Goal: Check status: Check status

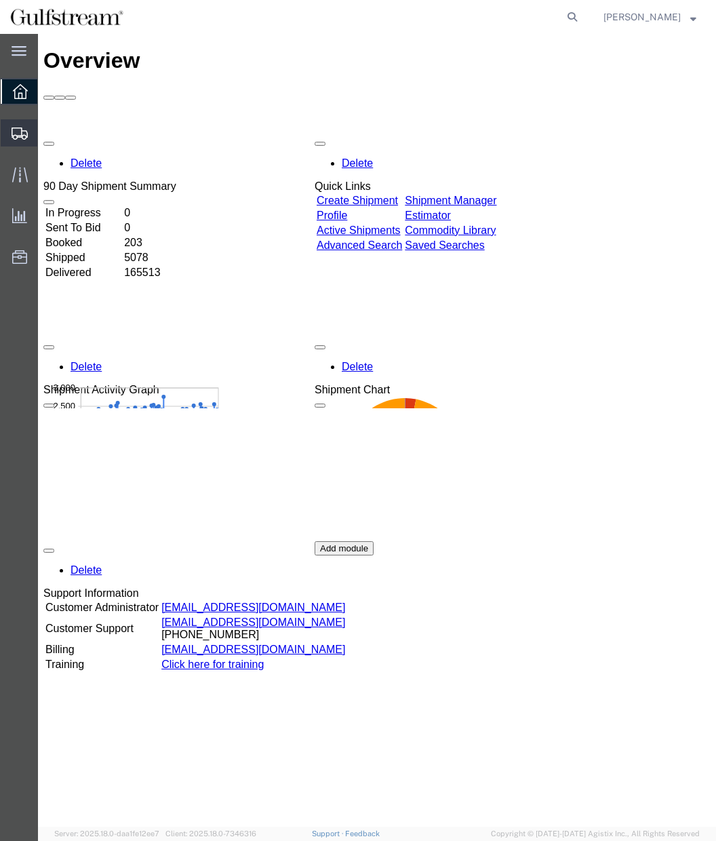
click at [18, 137] on icon at bounding box center [20, 133] width 16 height 12
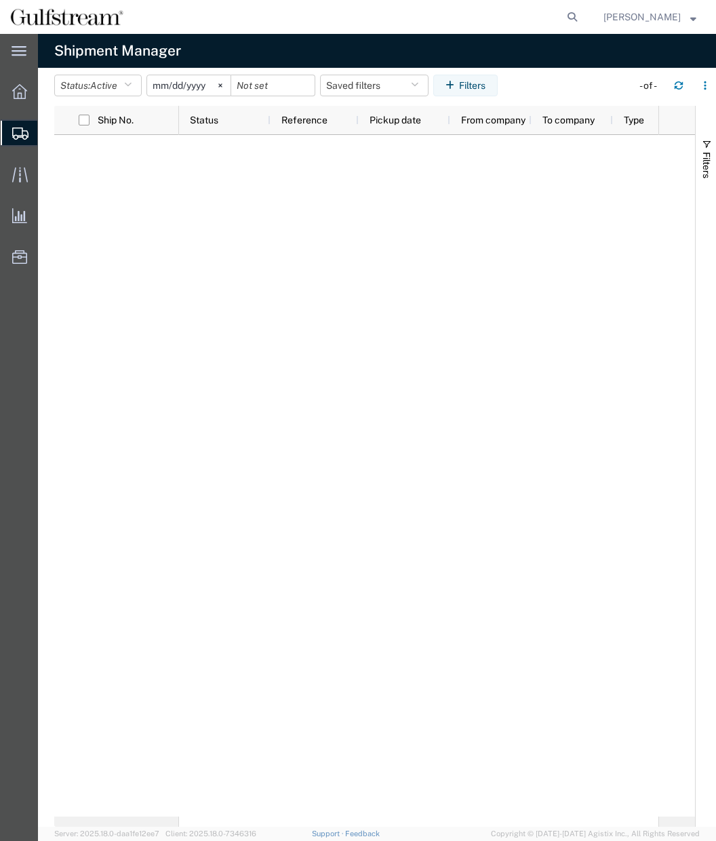
click at [178, 85] on input "[DATE]" at bounding box center [188, 85] width 83 height 20
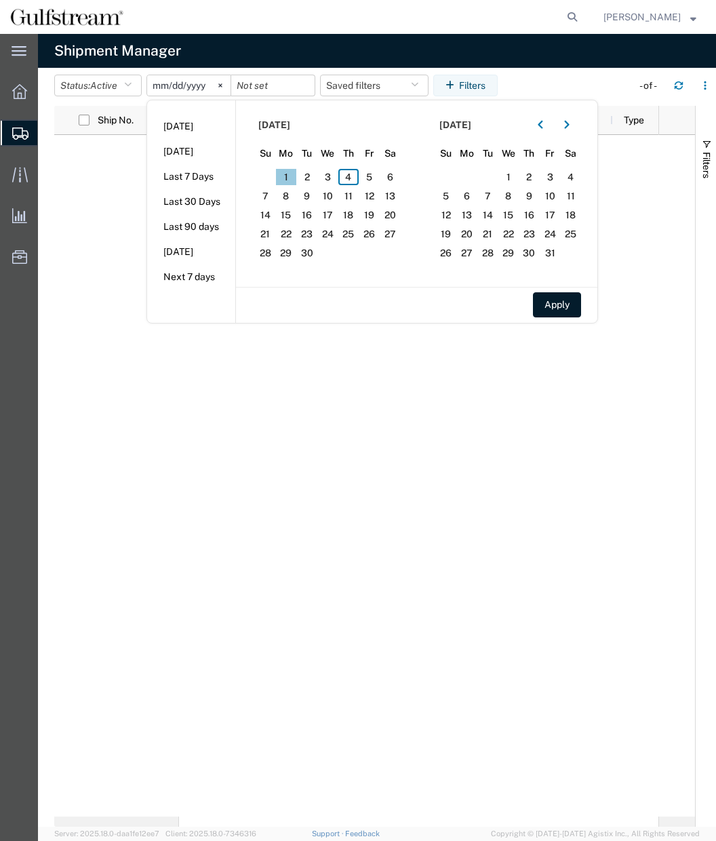
click at [287, 176] on span "1" at bounding box center [286, 177] width 21 height 16
click at [353, 175] on span "4" at bounding box center [348, 177] width 21 height 16
click at [559, 305] on button "Apply" at bounding box center [557, 304] width 48 height 25
type input "[DATE]"
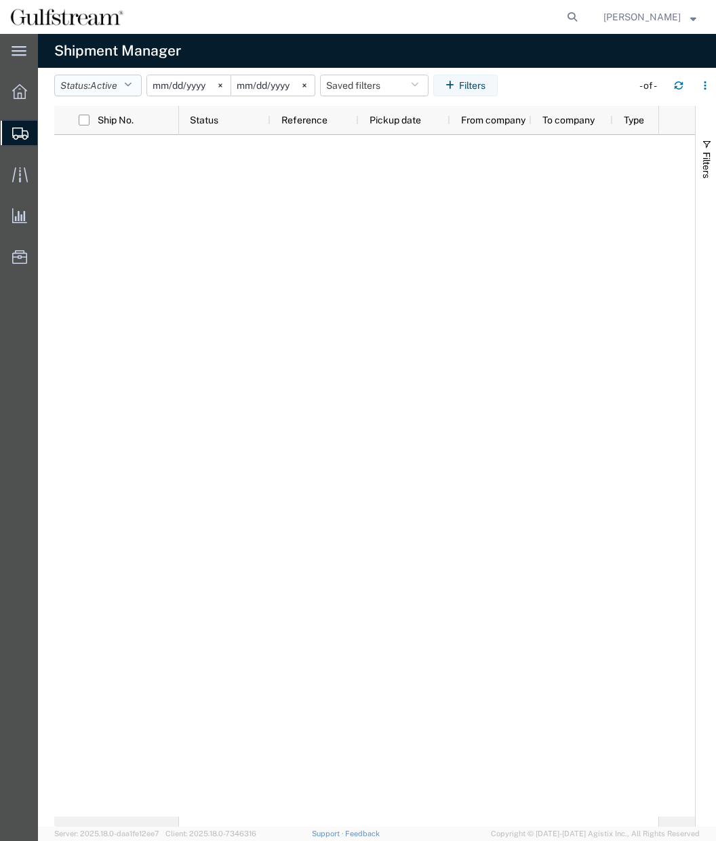
click at [117, 85] on span "Active" at bounding box center [103, 85] width 27 height 11
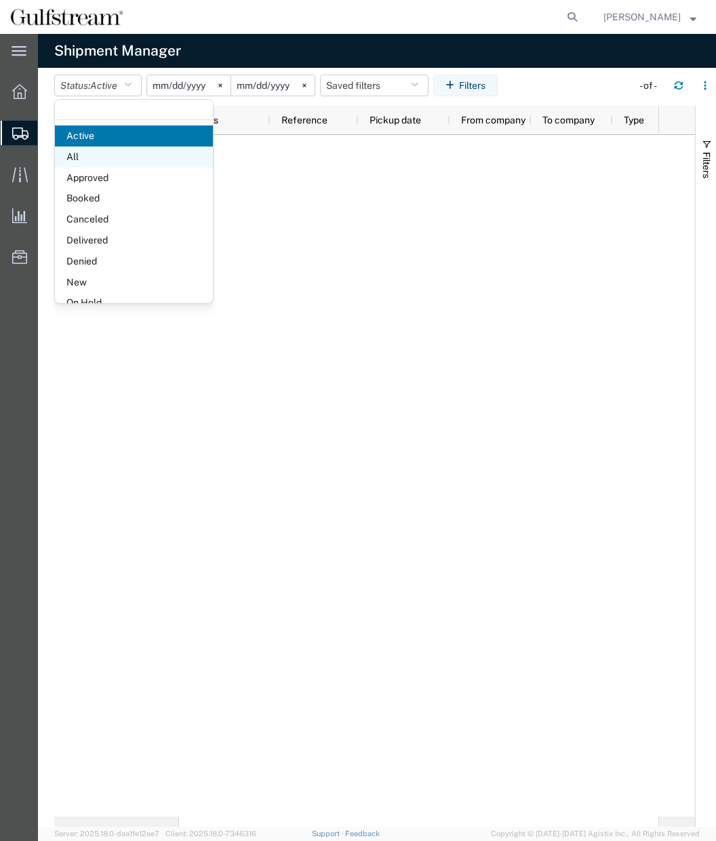
click at [84, 159] on span "All" at bounding box center [134, 156] width 158 height 21
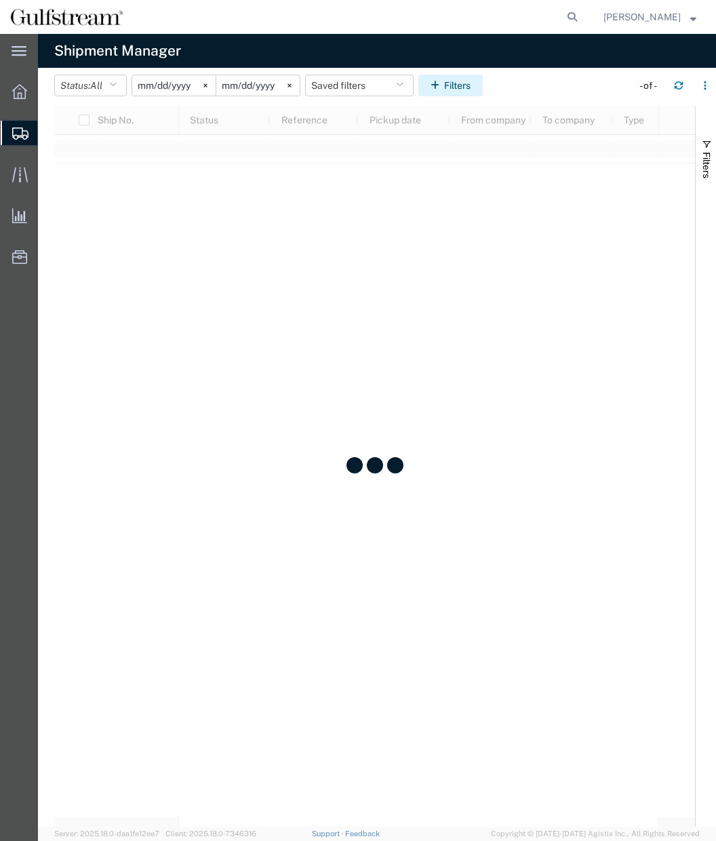
click at [460, 87] on button "Filters" at bounding box center [450, 86] width 64 height 22
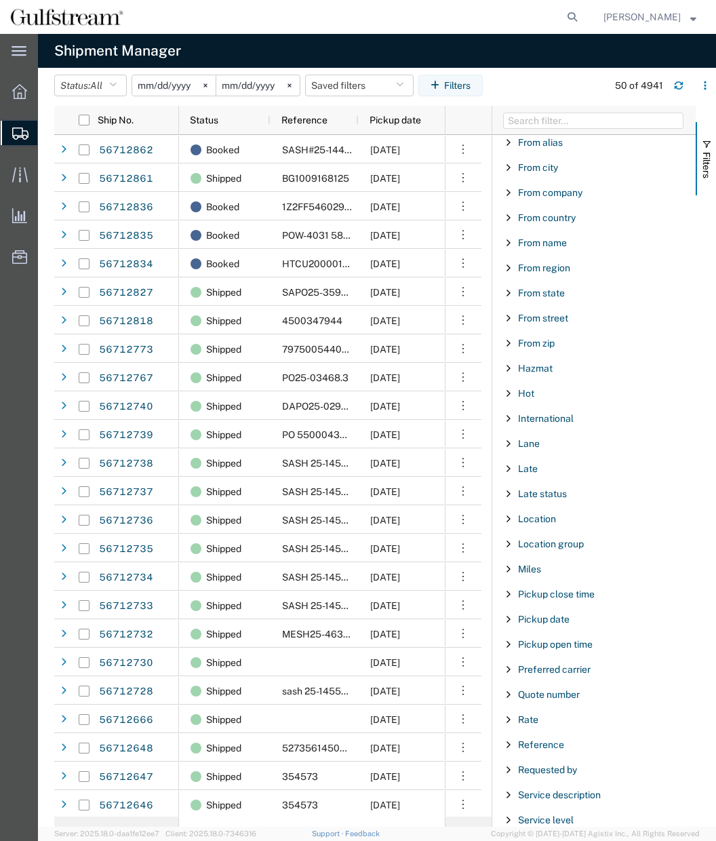
scroll to position [475, 0]
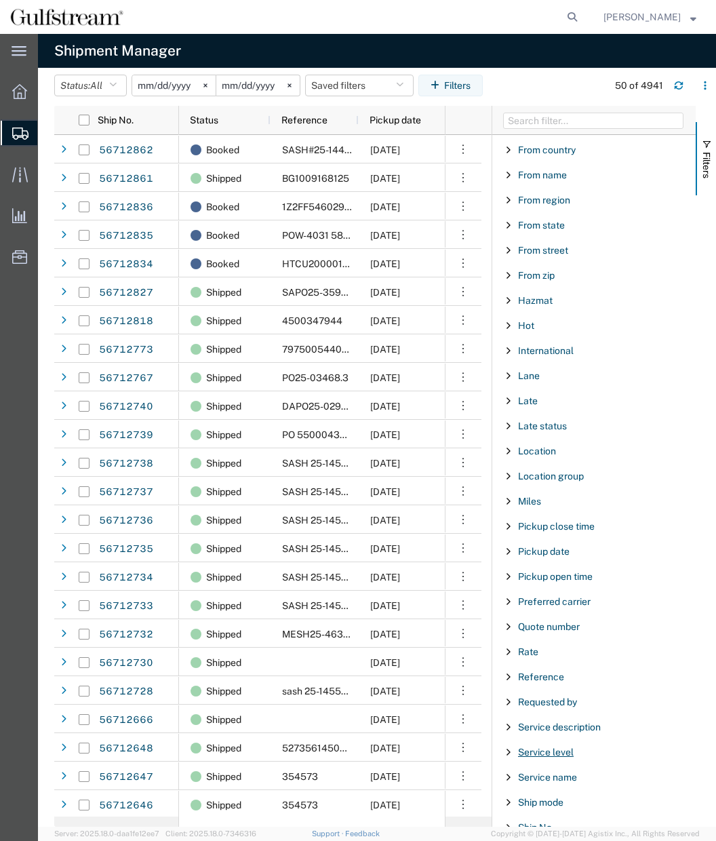
click at [562, 749] on span "Service level" at bounding box center [546, 751] width 56 height 11
click at [544, 678] on span "Reference" at bounding box center [541, 676] width 46 height 11
click at [539, 732] on input "Filter Value" at bounding box center [599, 733] width 178 height 16
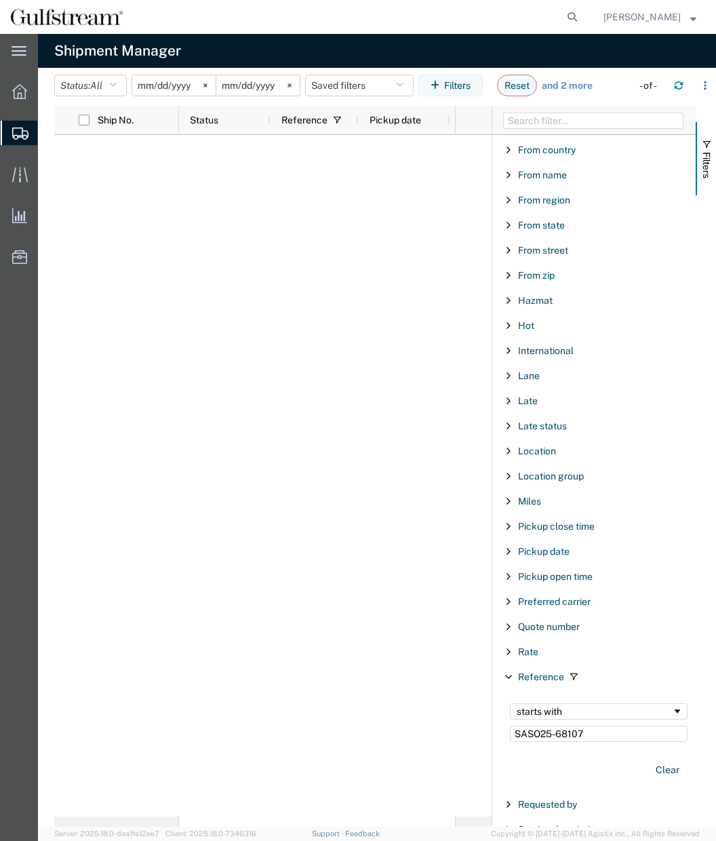
type input "SASO25-68107"
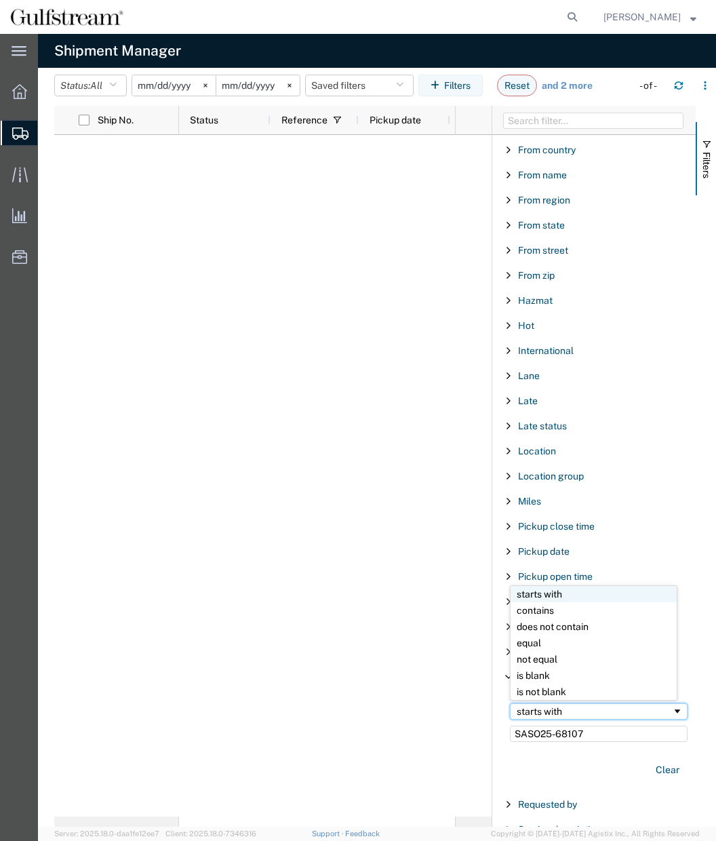
click at [595, 713] on div "starts with" at bounding box center [594, 711] width 155 height 11
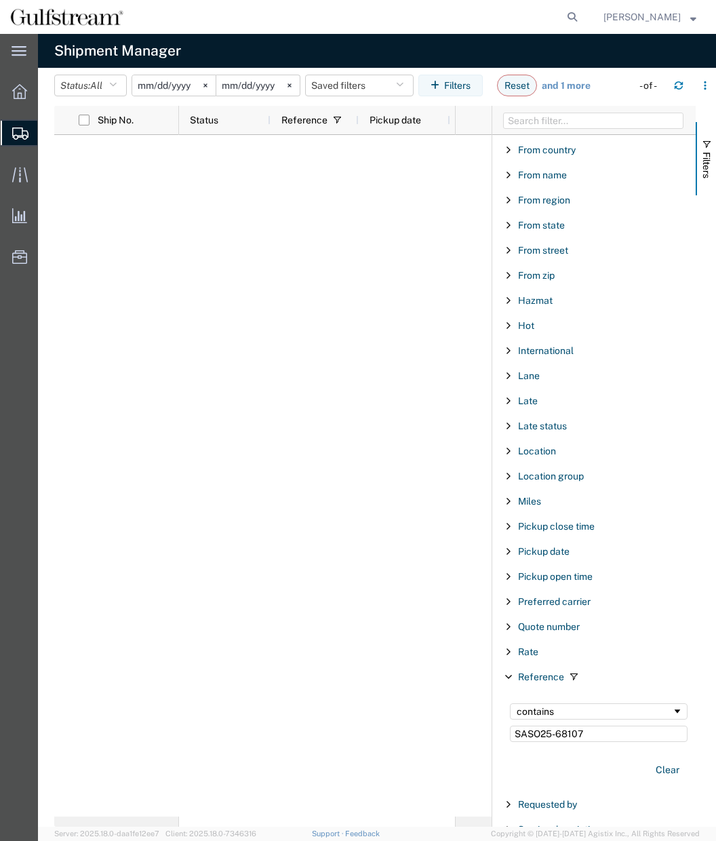
click at [236, 414] on div at bounding box center [317, 475] width 276 height 681
click at [605, 738] on input "SASO25-68107" at bounding box center [599, 733] width 178 height 16
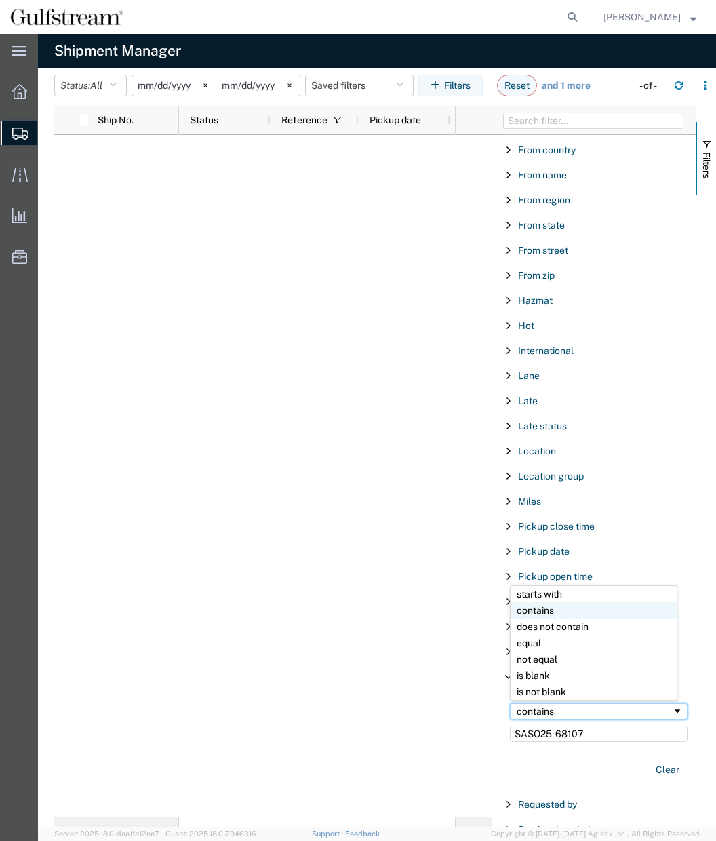
click at [597, 715] on div "contains" at bounding box center [594, 711] width 155 height 11
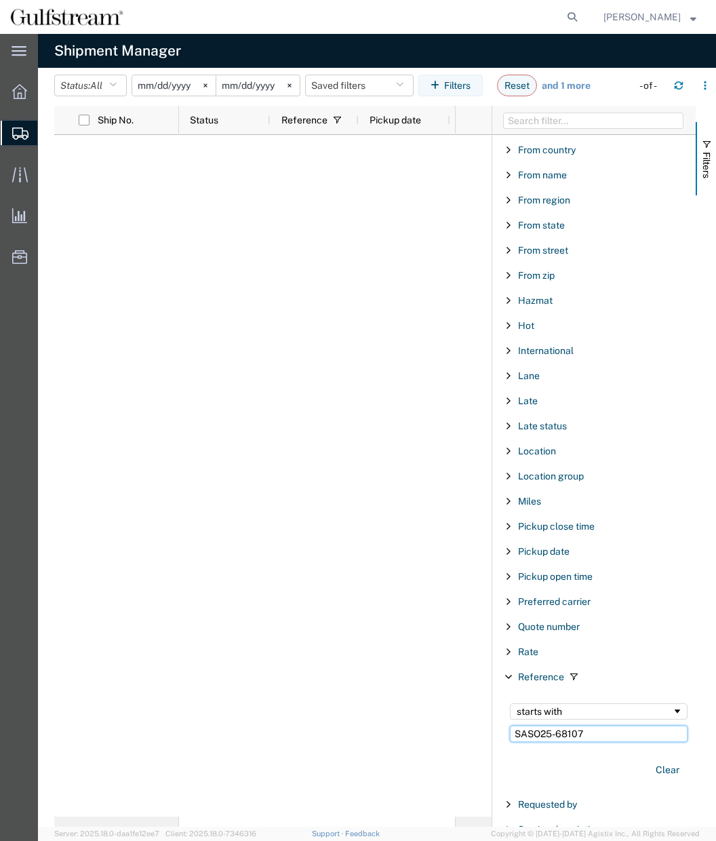
drag, startPoint x: 612, startPoint y: 737, endPoint x: 609, endPoint y: 723, distance: 14.4
click at [609, 723] on div "starts with SASO25-68107" at bounding box center [599, 722] width 194 height 55
click at [109, 82] on button "Status: All" at bounding box center [90, 86] width 73 height 22
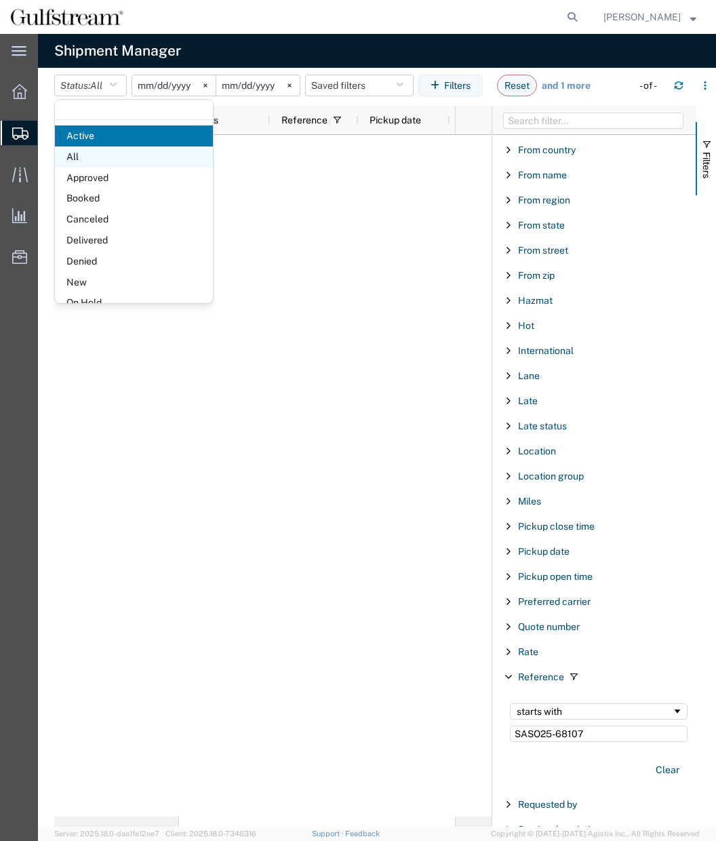
click at [86, 158] on span "All" at bounding box center [134, 156] width 158 height 21
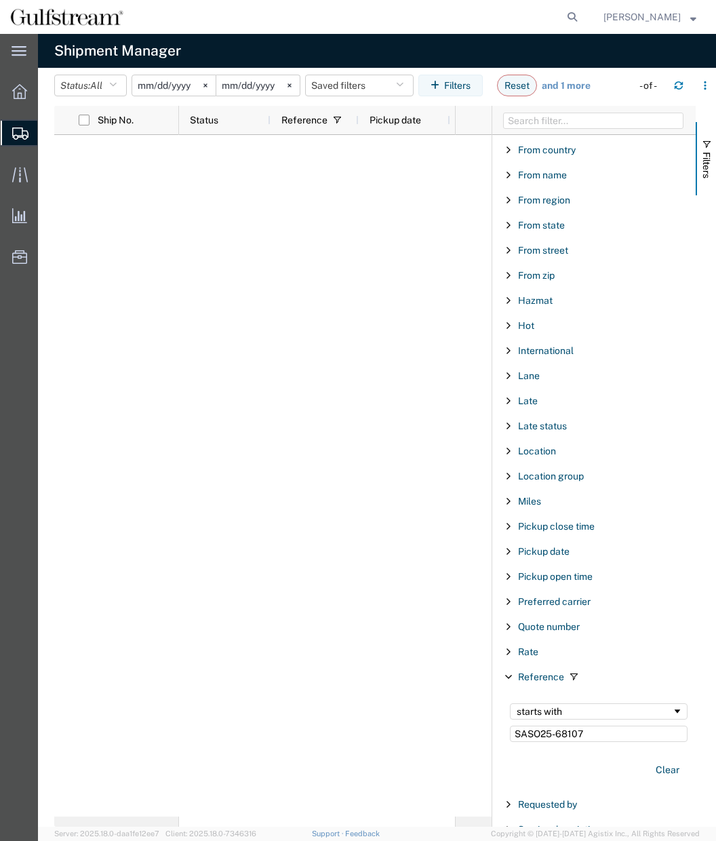
click at [177, 84] on input "[DATE]" at bounding box center [173, 85] width 83 height 20
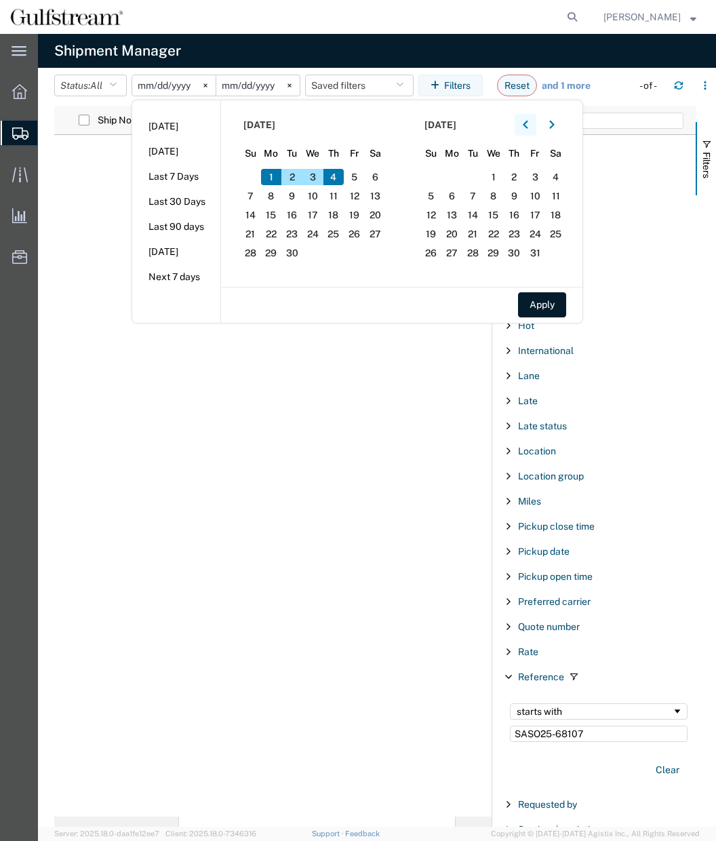
click at [527, 125] on icon "button" at bounding box center [525, 125] width 5 height 8
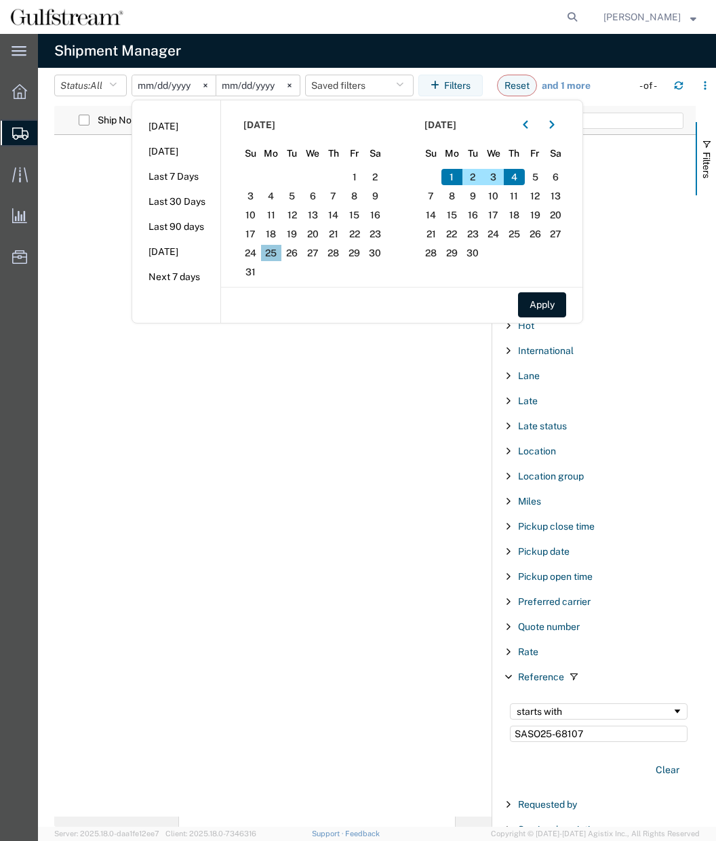
click at [274, 259] on span "25" at bounding box center [271, 253] width 21 height 16
click at [521, 174] on span "4" at bounding box center [514, 177] width 21 height 16
click at [542, 307] on button "Apply" at bounding box center [542, 304] width 48 height 25
type input "[DATE]"
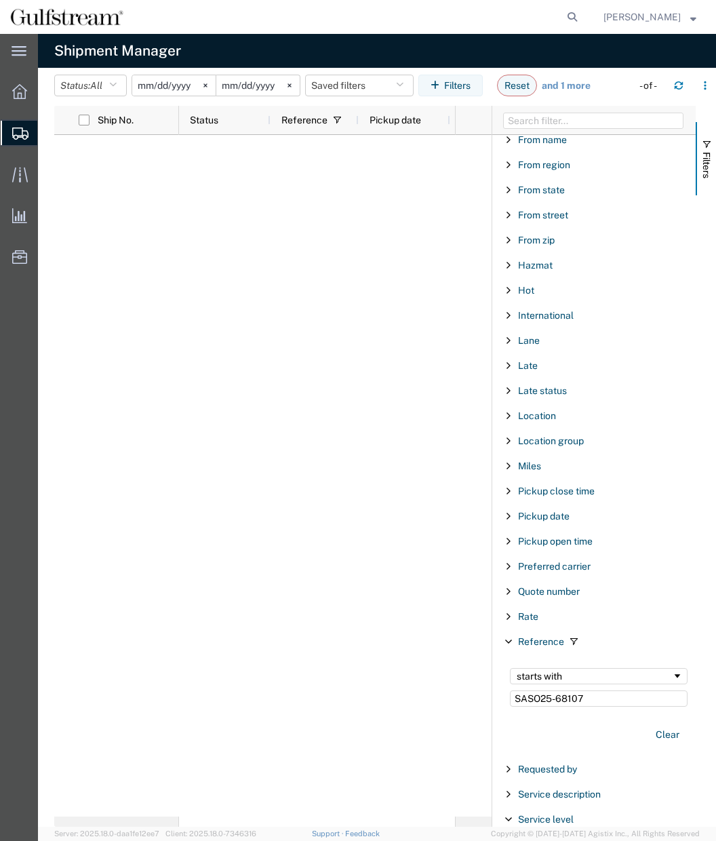
scroll to position [689, 0]
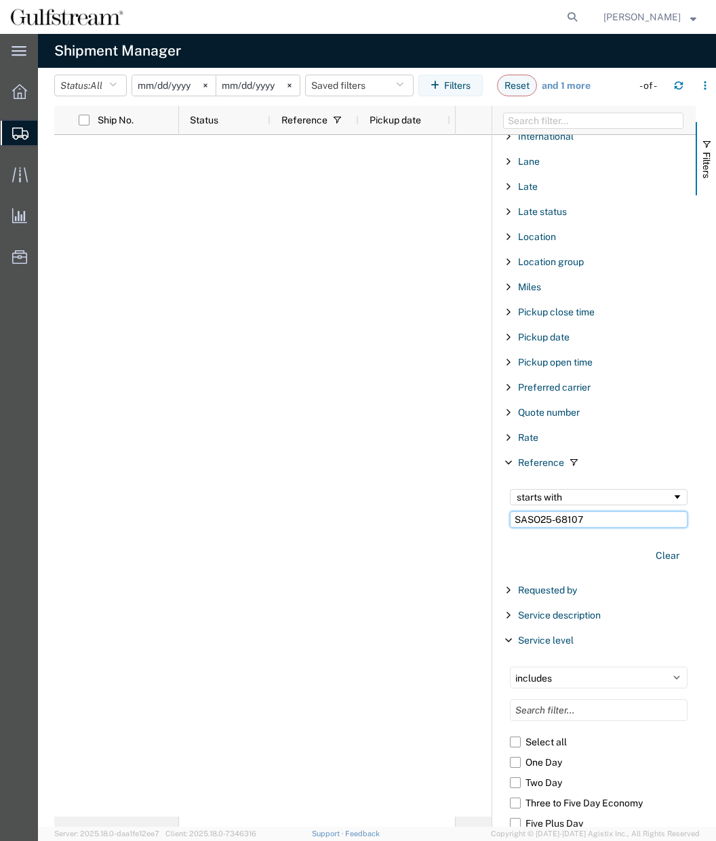
drag, startPoint x: 557, startPoint y: 522, endPoint x: 464, endPoint y: 517, distance: 92.3
click at [464, 517] on div "Ship No. Status Reference Pickup date From company To company Filters Account E…" at bounding box center [385, 466] width 662 height 721
type input "68107"
click at [567, 510] on div "starts with 68107" at bounding box center [599, 508] width 194 height 55
